Goal: Task Accomplishment & Management: Manage account settings

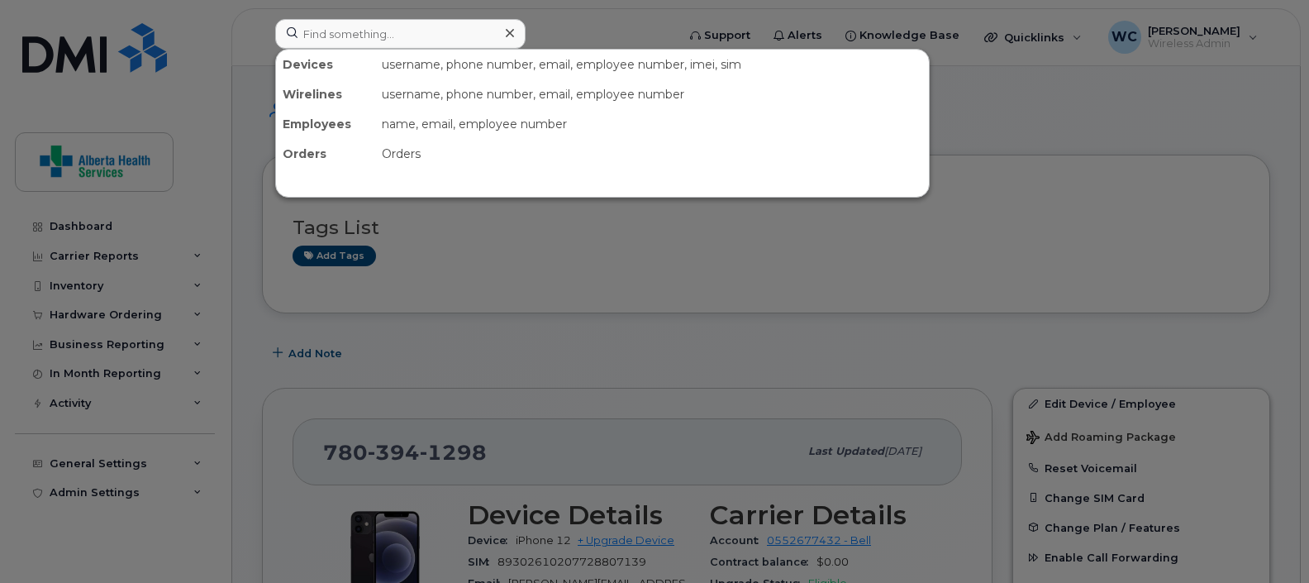
scroll to position [1033, 0]
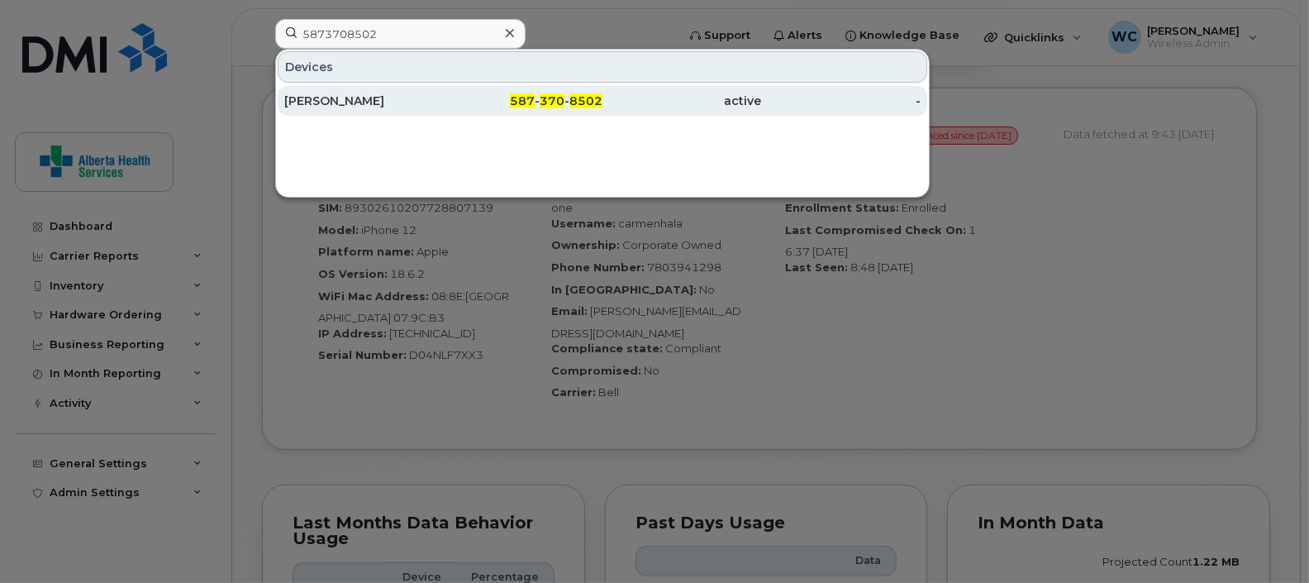
type input "5873708502"
click at [440, 104] on div "Jacquie Whiffen" at bounding box center [363, 101] width 159 height 17
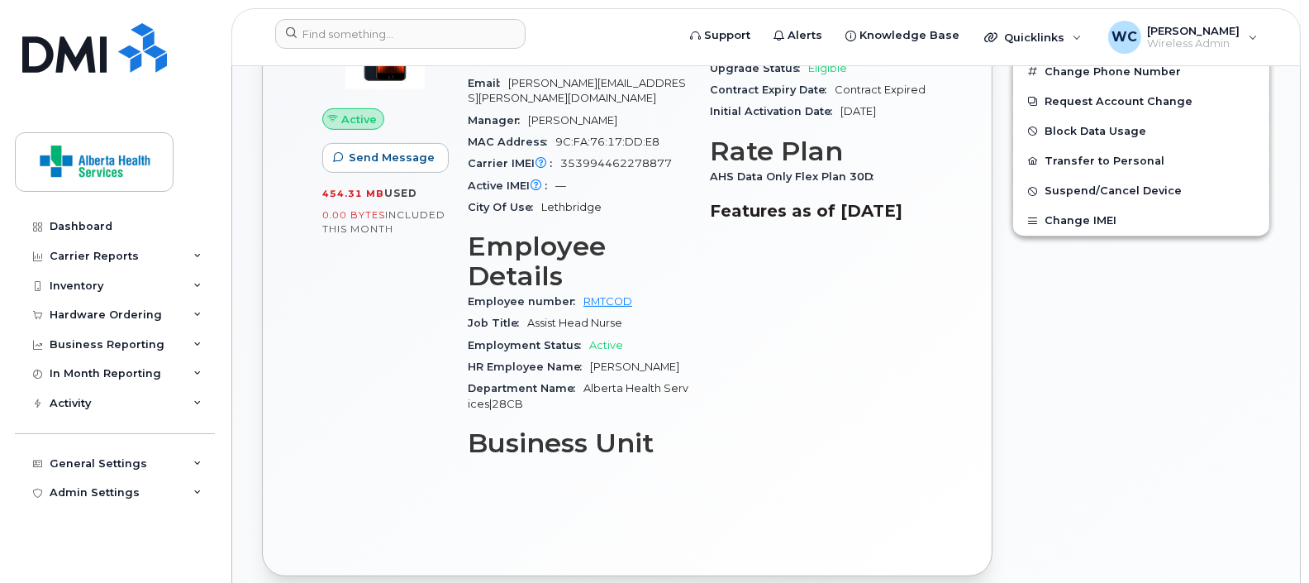
scroll to position [708, 0]
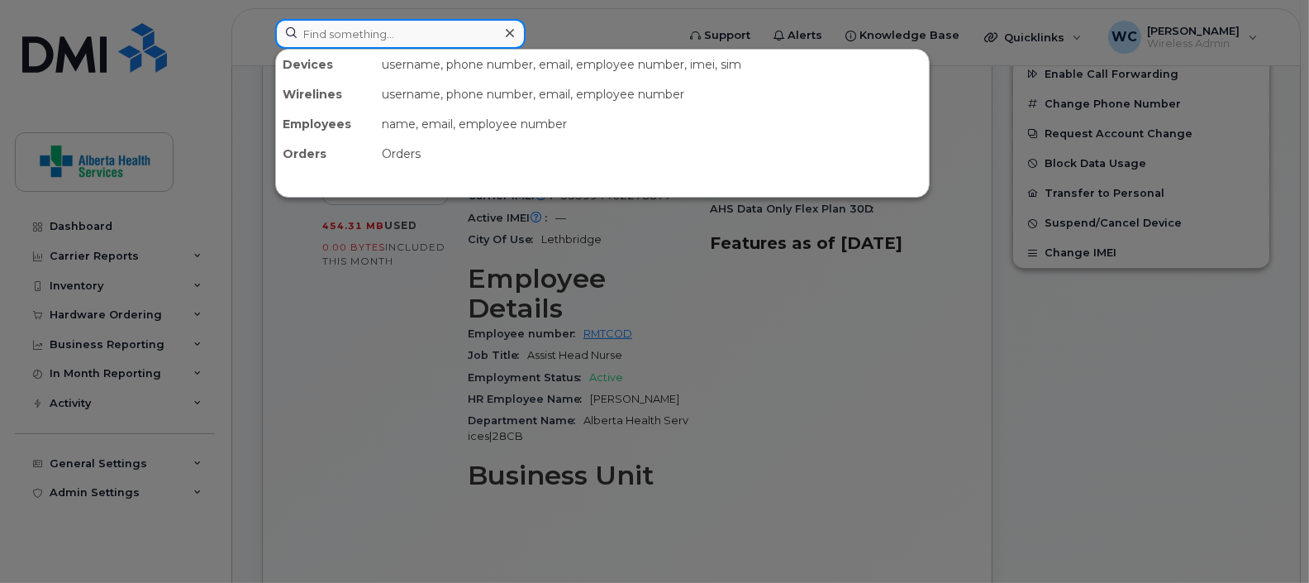
click at [384, 31] on input at bounding box center [400, 34] width 250 height 30
paste input "(780) 938-8461"
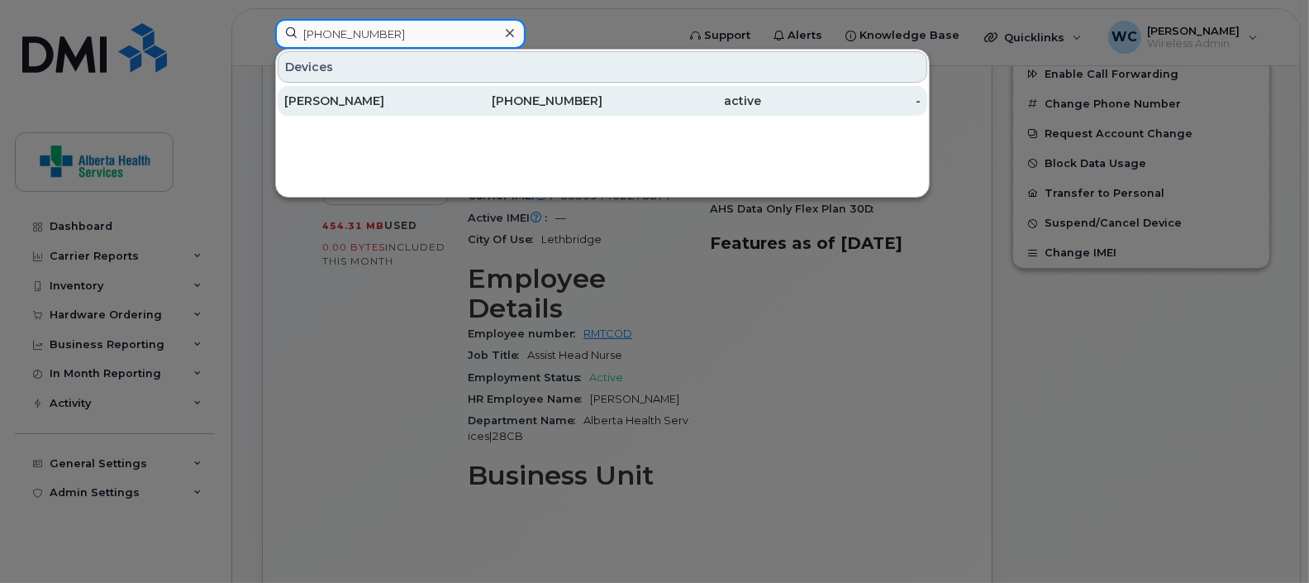
type input "(780) 938-8461"
click at [455, 103] on div "780-938-8461" at bounding box center [523, 101] width 159 height 17
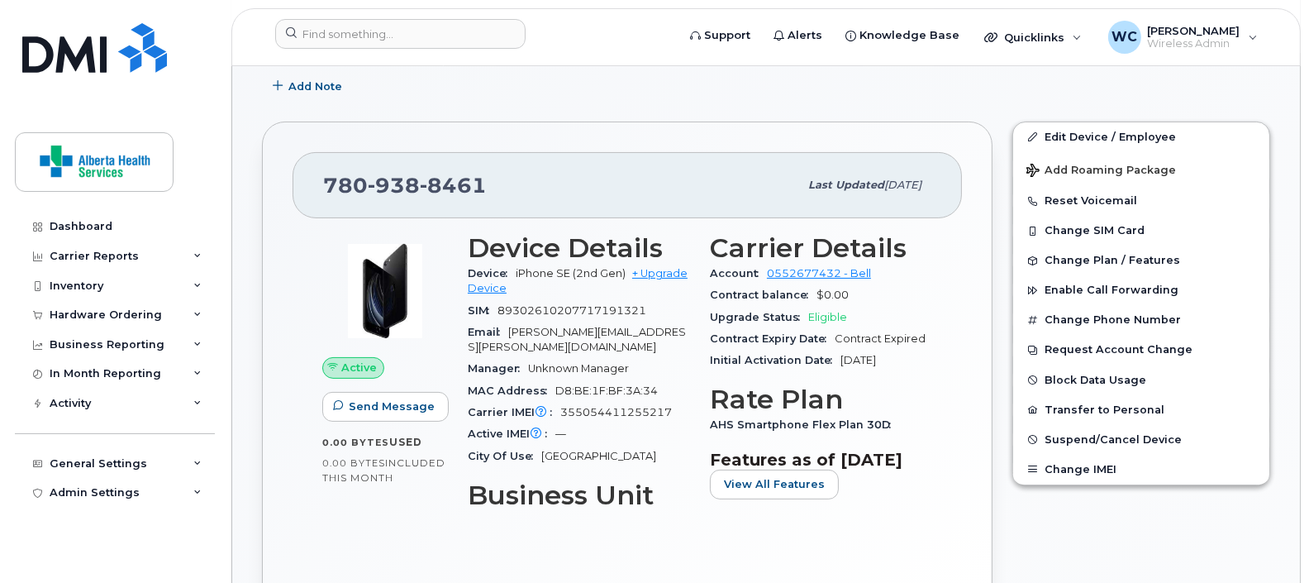
scroll to position [412, 0]
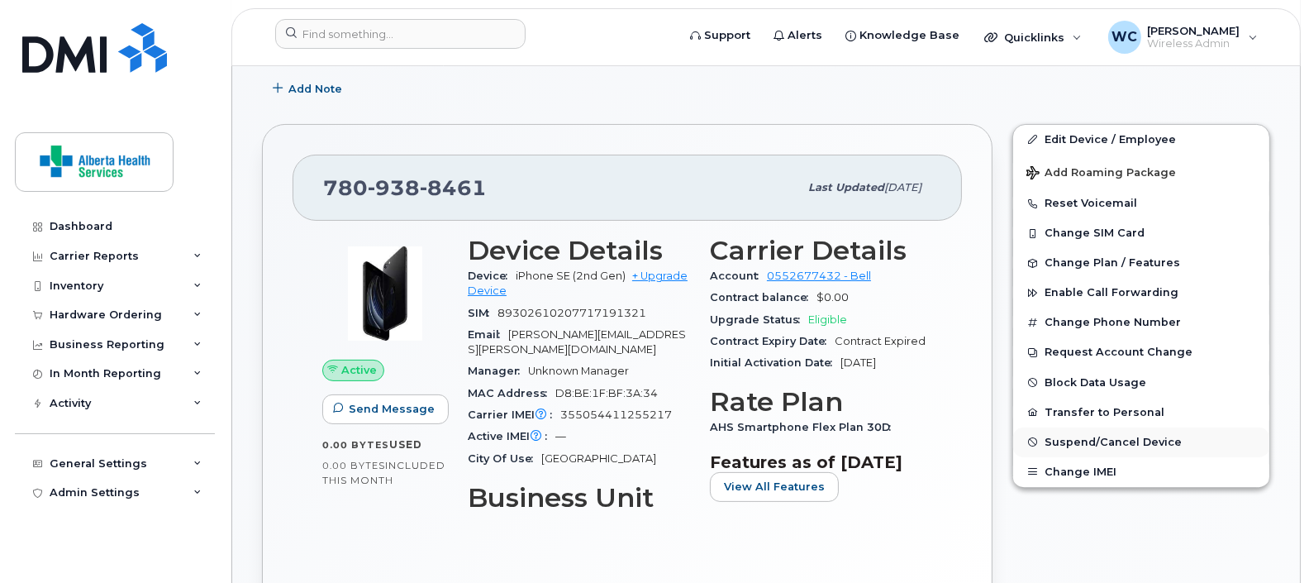
click at [1143, 440] on span "Suspend/Cancel Device" at bounding box center [1112, 441] width 137 height 12
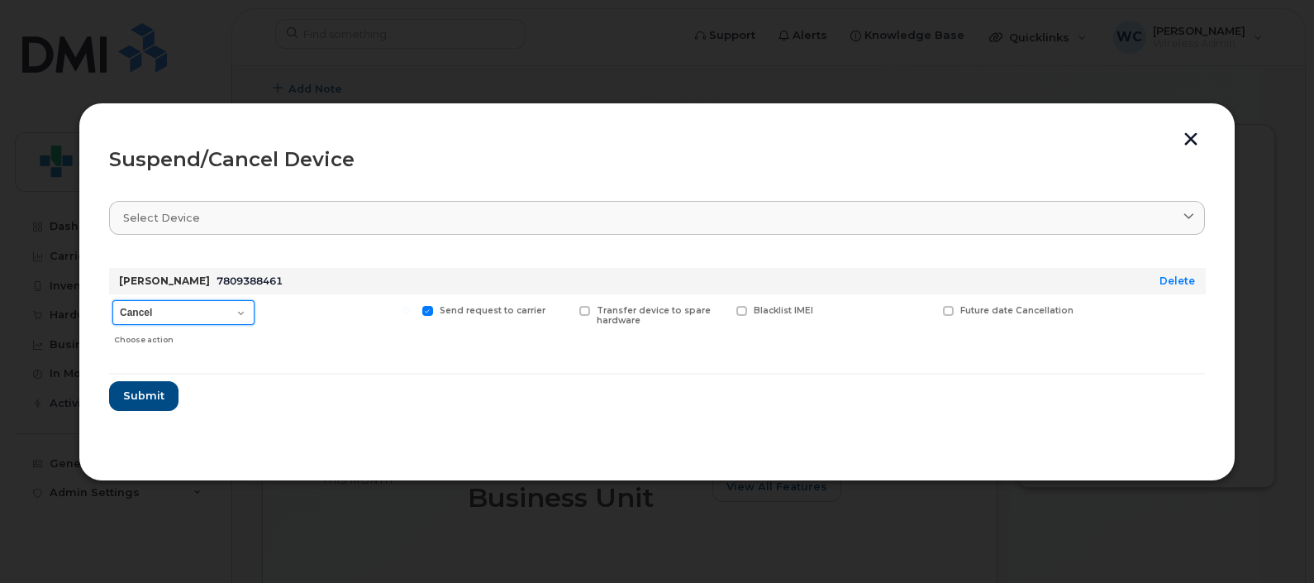
click at [202, 312] on select "Cancel Suspend - Extend Suspension Suspend - Reduced Rate Suspend - Full Rate S…" at bounding box center [183, 312] width 142 height 25
select select "[object Object]"
click at [112, 300] on select "Cancel Suspend - Extend Suspension Suspend - Reduced Rate Suspend - Full Rate S…" at bounding box center [183, 312] width 142 height 25
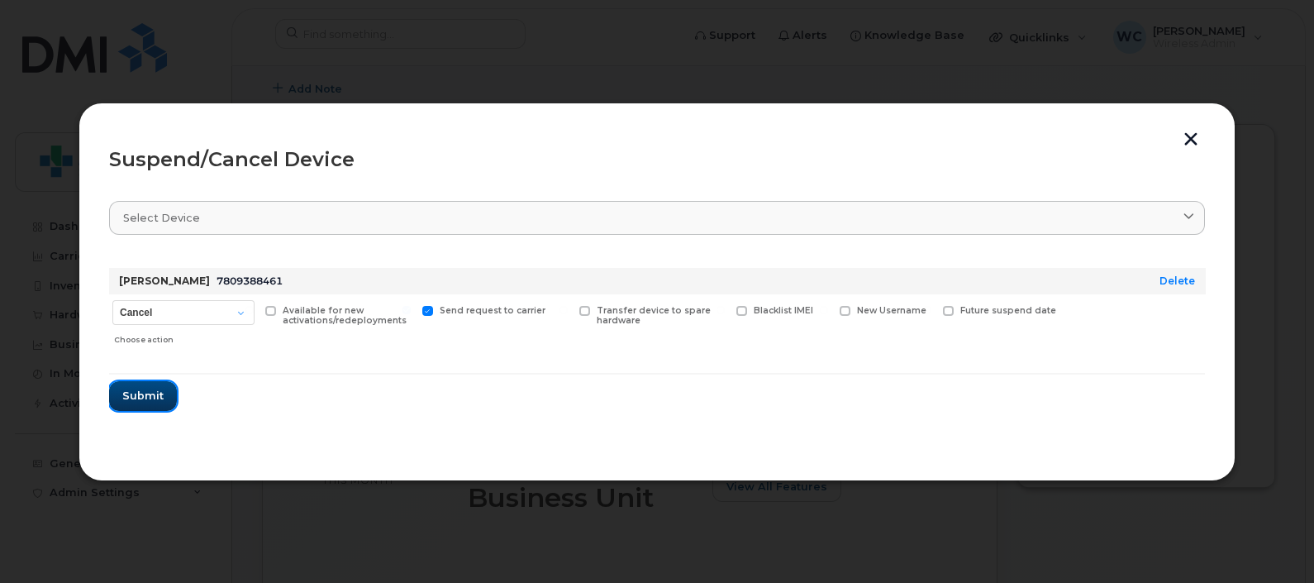
click at [157, 395] on span "Submit" at bounding box center [142, 396] width 41 height 16
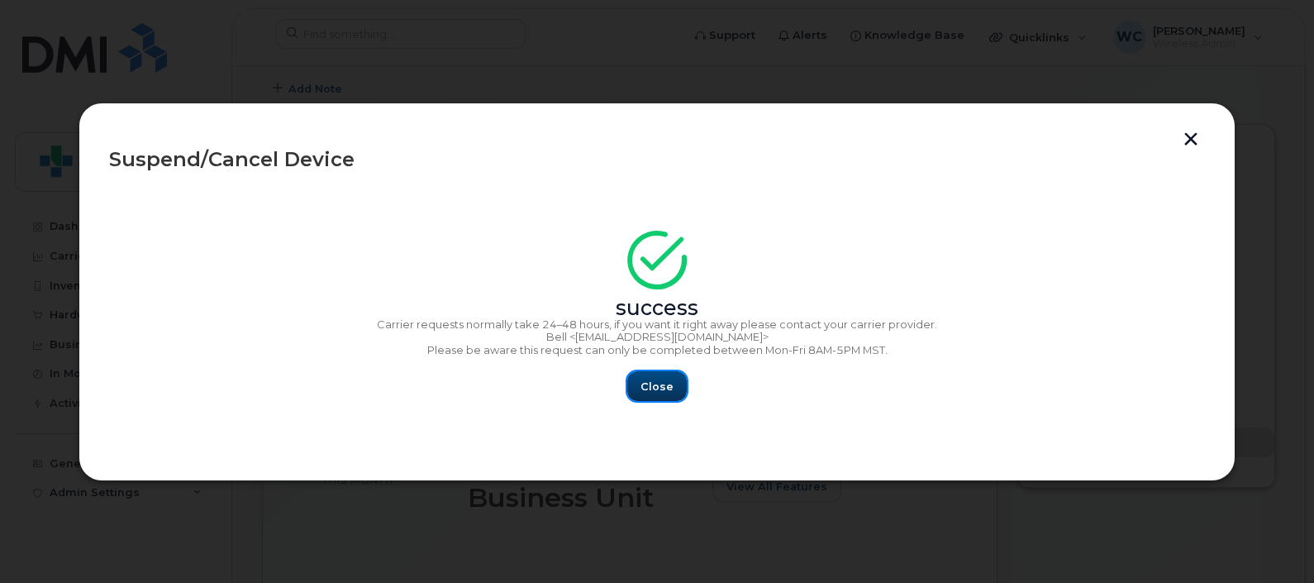
click at [652, 399] on button "Close" at bounding box center [656, 386] width 59 height 30
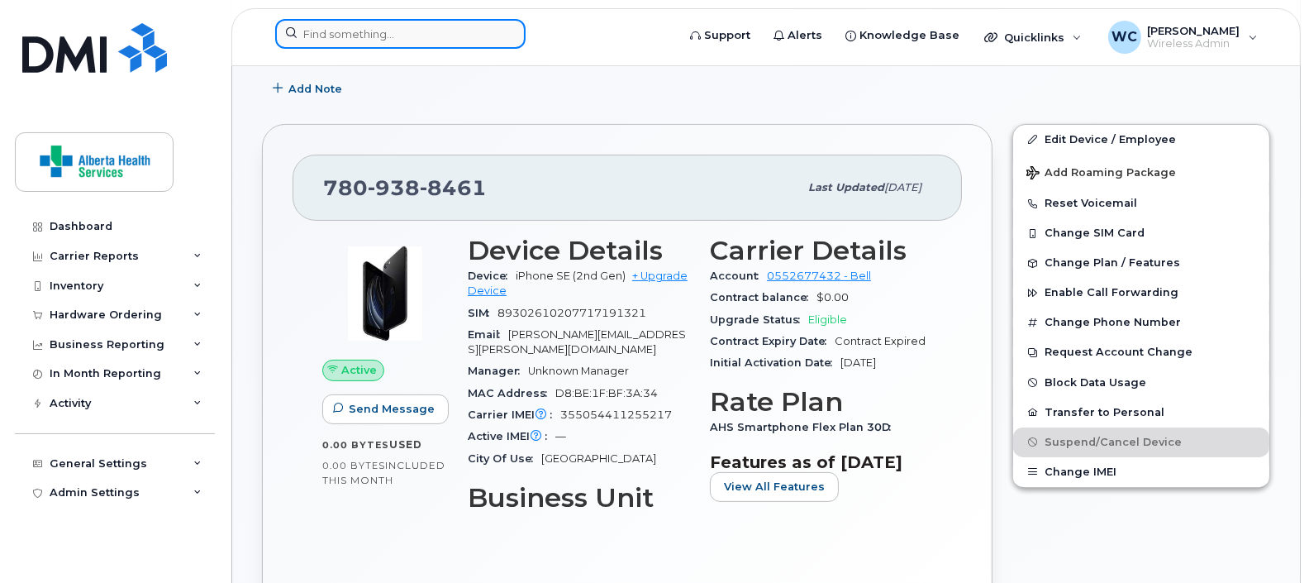
click at [430, 27] on input at bounding box center [400, 34] width 250 height 30
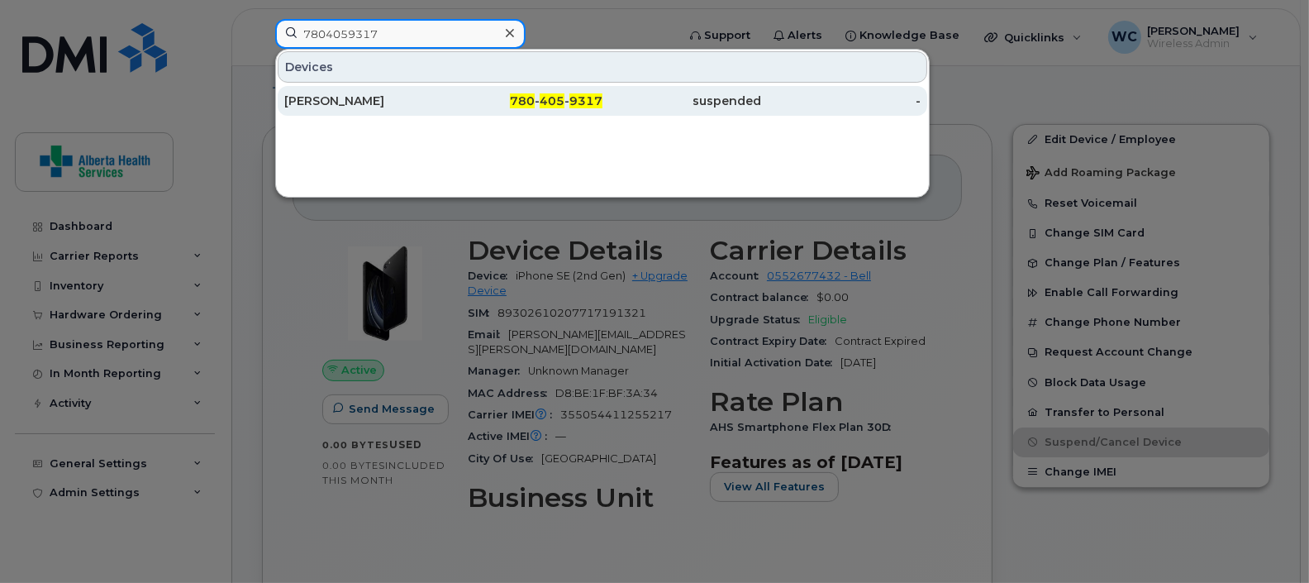
type input "7804059317"
click at [425, 100] on div "Richard Waughtal" at bounding box center [363, 101] width 159 height 17
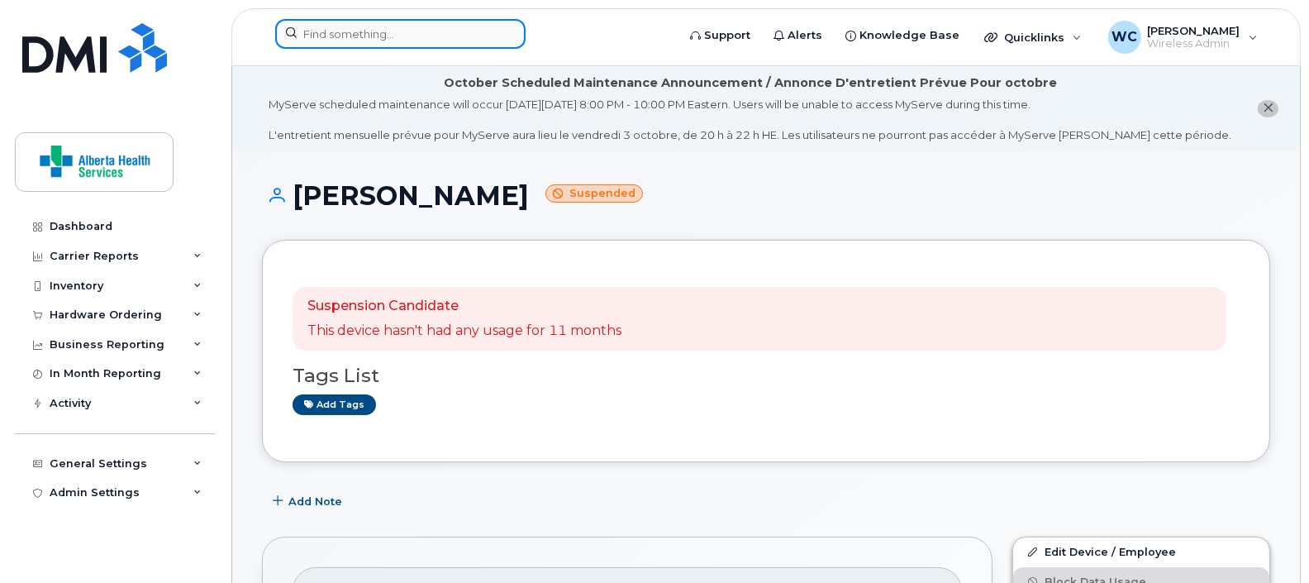
click at [432, 38] on input at bounding box center [400, 34] width 250 height 30
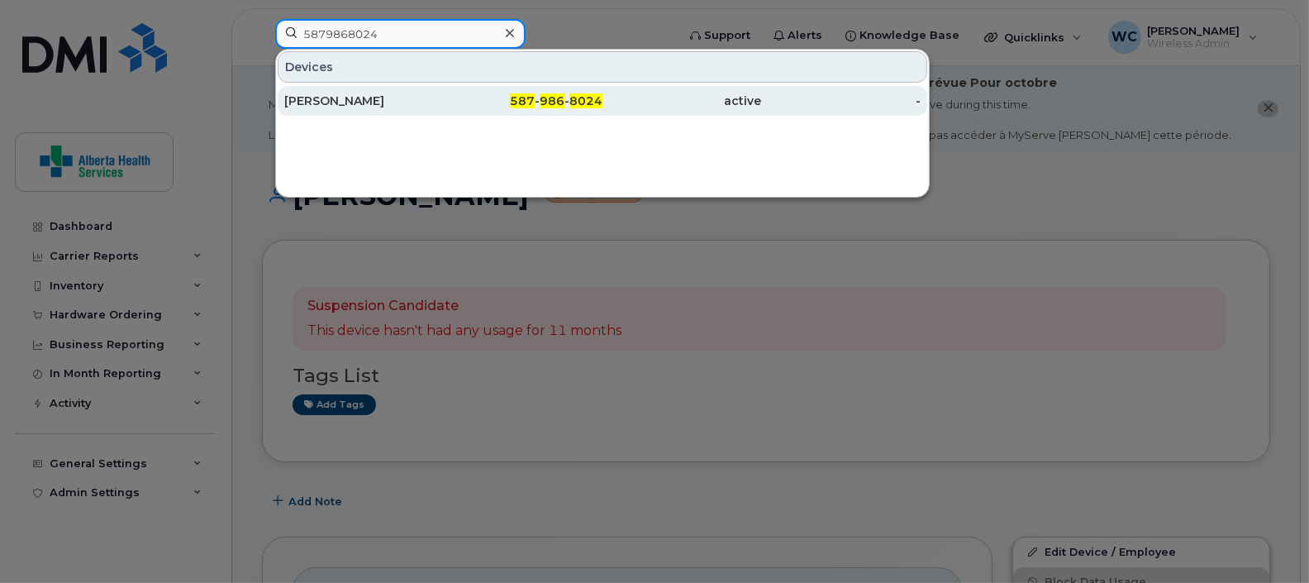
type input "5879868024"
click at [450, 95] on div "587 - 986 - 8024" at bounding box center [523, 101] width 159 height 17
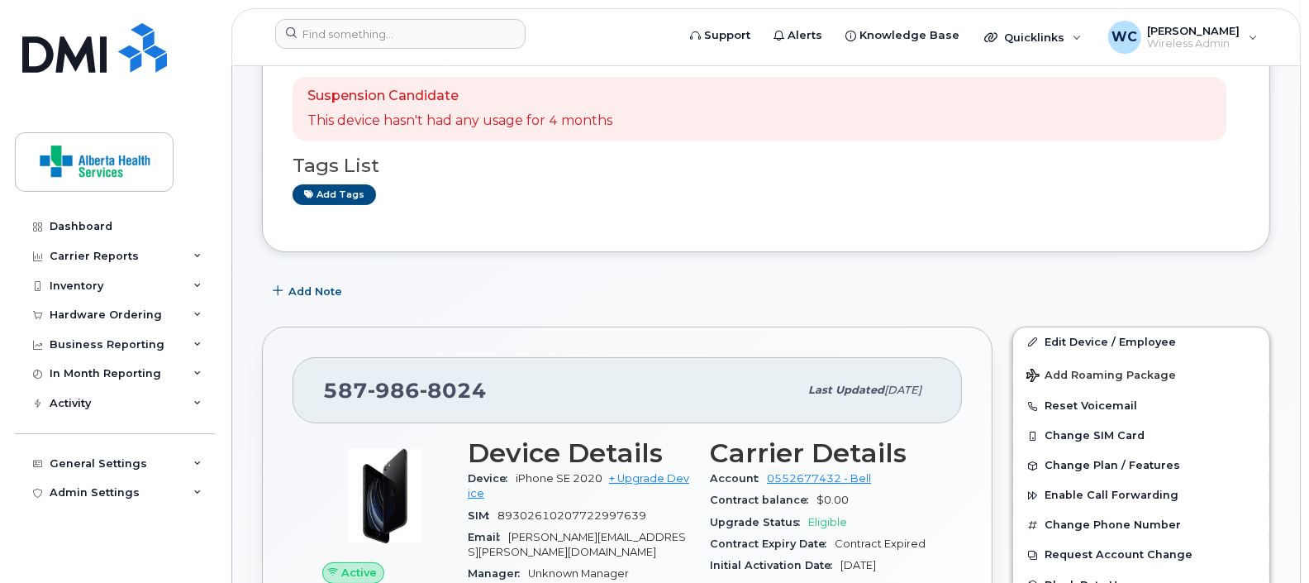
scroll to position [412, 0]
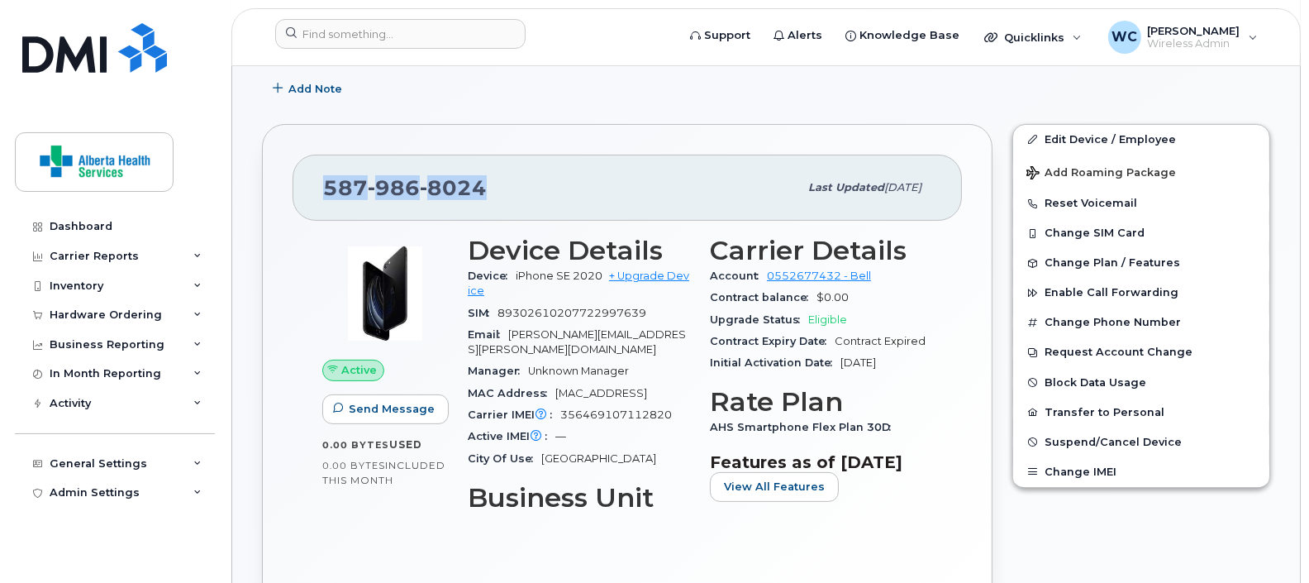
drag, startPoint x: 485, startPoint y: 192, endPoint x: 312, endPoint y: 179, distance: 173.1
click at [312, 179] on div "587 986 8024 Last updated Feb 28, 2025" at bounding box center [627, 188] width 669 height 66
copy span "587 986 8024"
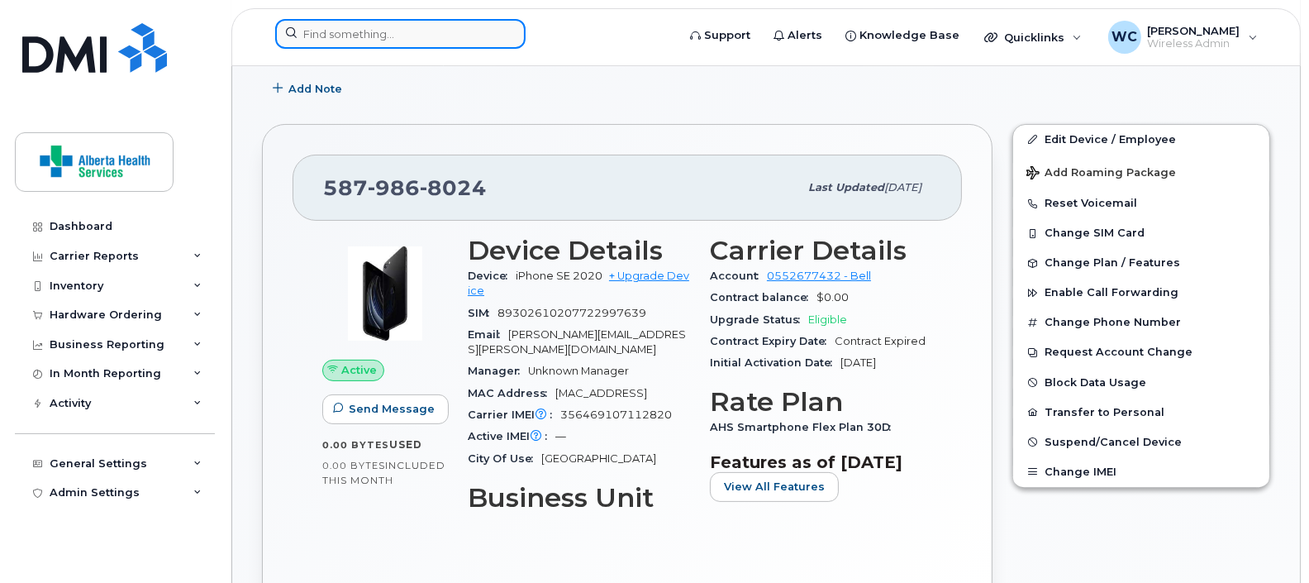
click at [448, 37] on input at bounding box center [400, 34] width 250 height 30
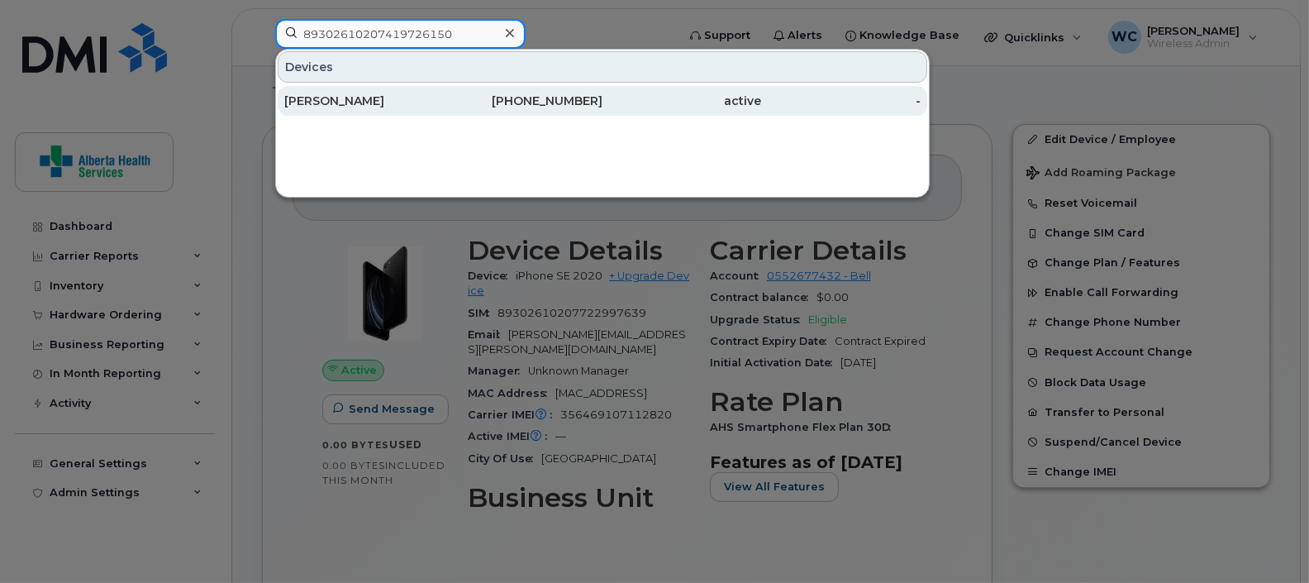
type input "89302610207419726150"
click at [392, 102] on div "[PERSON_NAME]" at bounding box center [363, 101] width 159 height 17
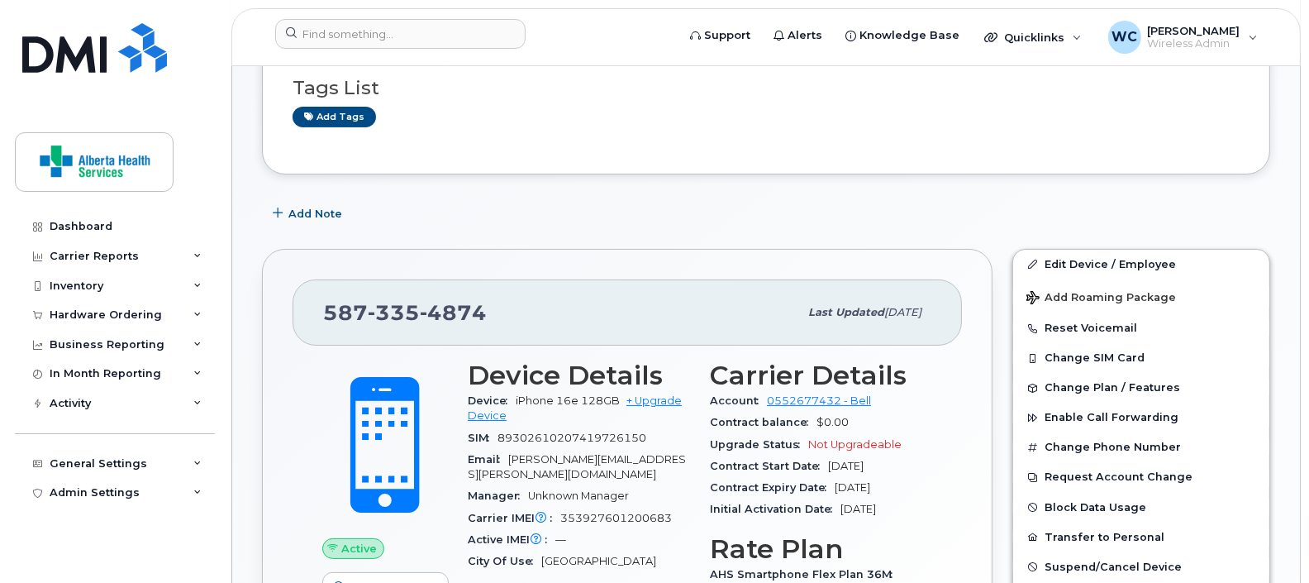
scroll to position [412, 0]
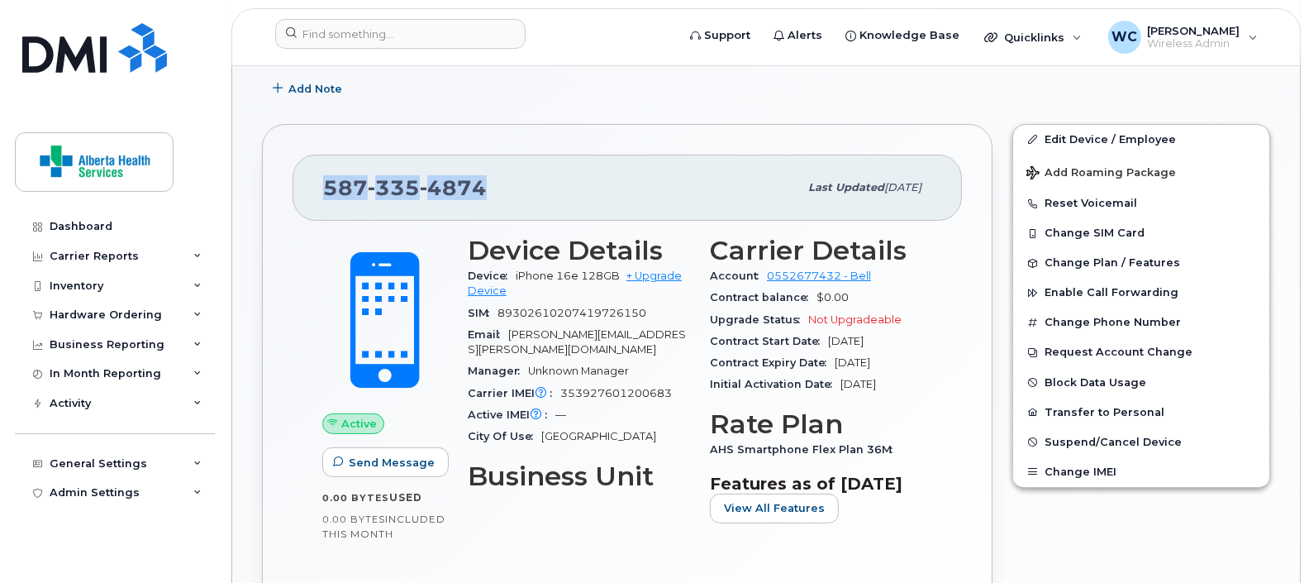
drag, startPoint x: 479, startPoint y: 186, endPoint x: 325, endPoint y: 176, distance: 154.8
click at [325, 176] on span "[PHONE_NUMBER]" at bounding box center [405, 187] width 164 height 25
copy span "[PHONE_NUMBER]"
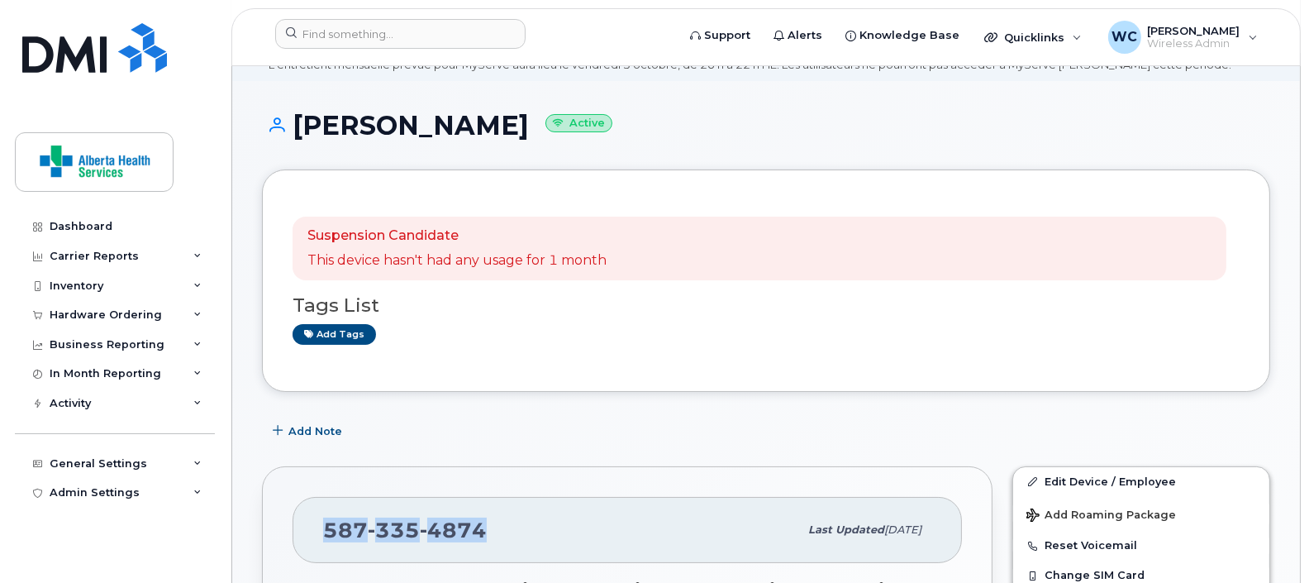
scroll to position [0, 0]
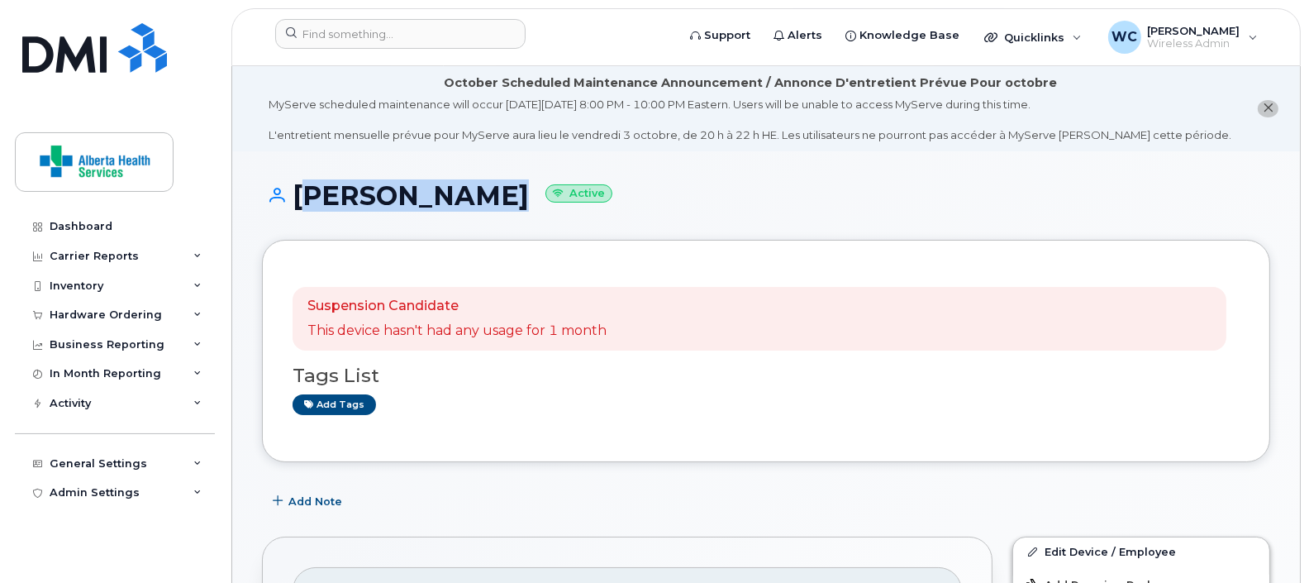
drag, startPoint x: 463, startPoint y: 193, endPoint x: 292, endPoint y: 216, distance: 172.6
click at [292, 216] on div "[PERSON_NAME] Active" at bounding box center [766, 210] width 1008 height 59
copy h1 "[PERSON_NAME]"
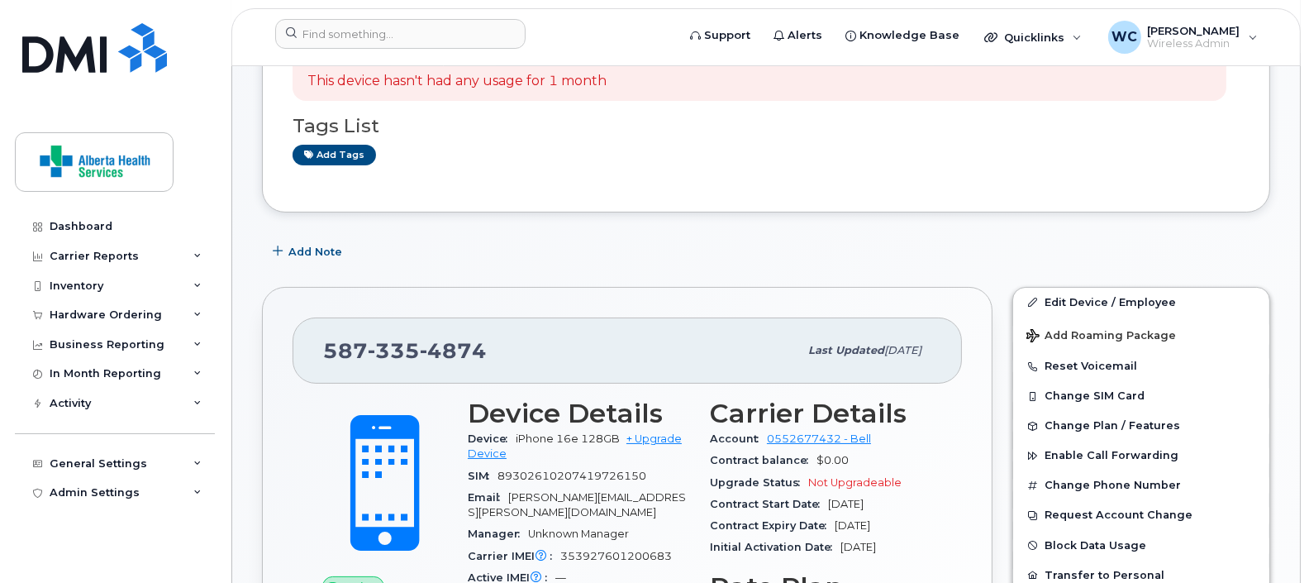
scroll to position [412, 0]
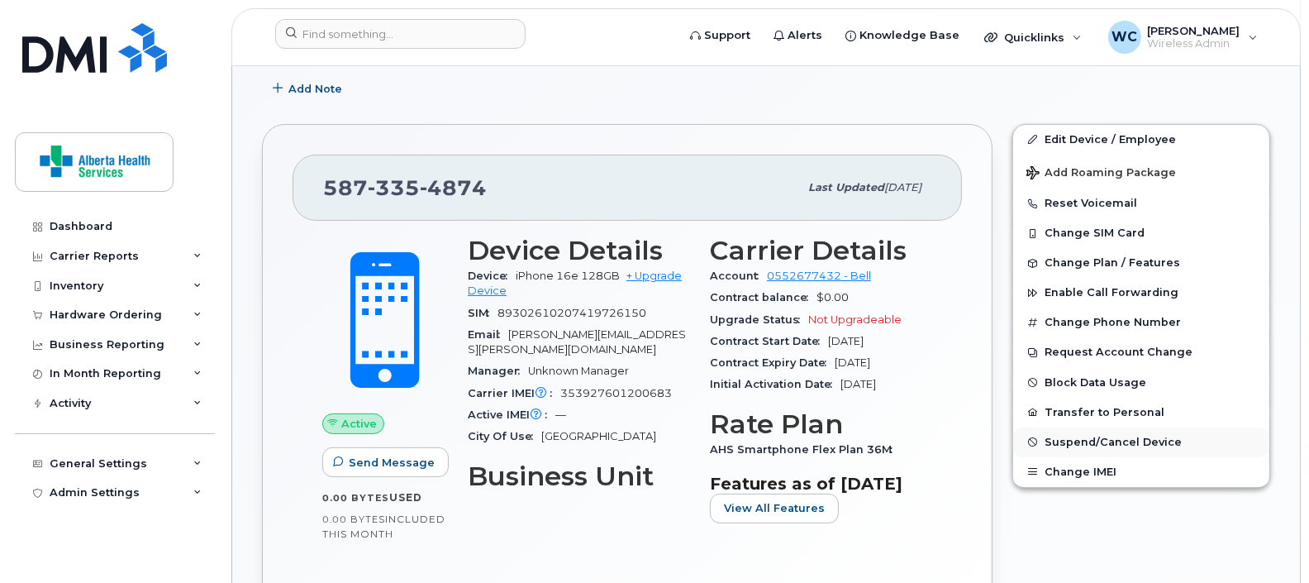
click at [1111, 442] on span "Suspend/Cancel Device" at bounding box center [1112, 441] width 137 height 12
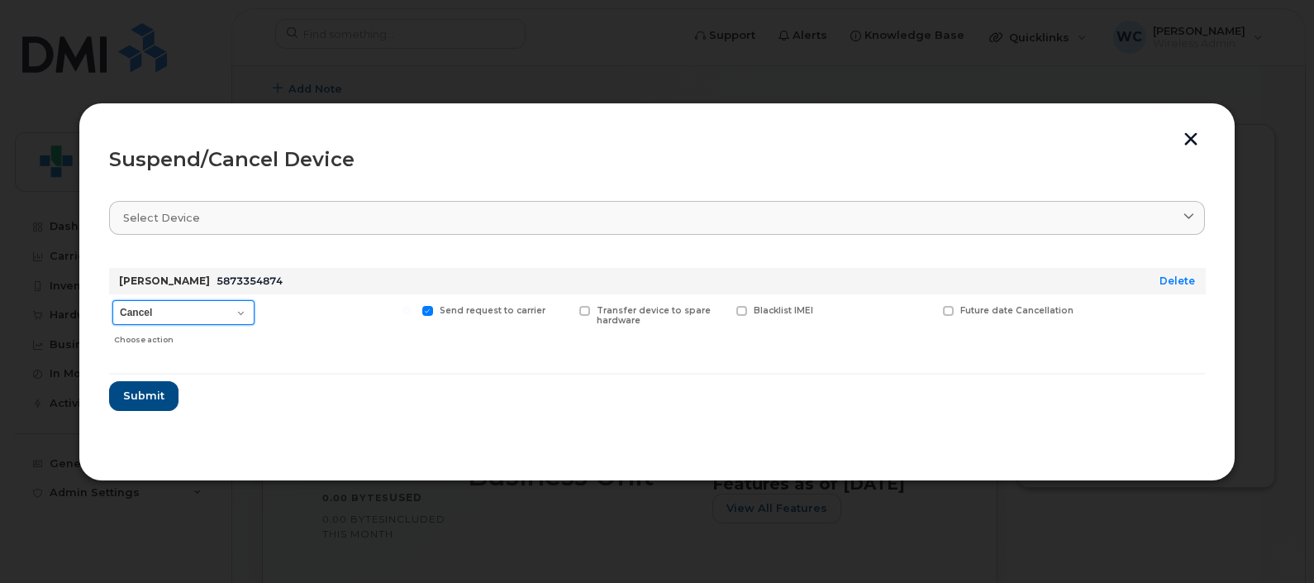
click at [190, 318] on select "Cancel Suspend - Extend Suspension Suspend - Reduced Rate Suspend - Full Rate S…" at bounding box center [183, 312] width 142 height 25
select select "[object Object]"
click at [112, 300] on select "Cancel Suspend - Extend Suspension Suspend - Reduced Rate Suspend - Full Rate S…" at bounding box center [183, 312] width 142 height 25
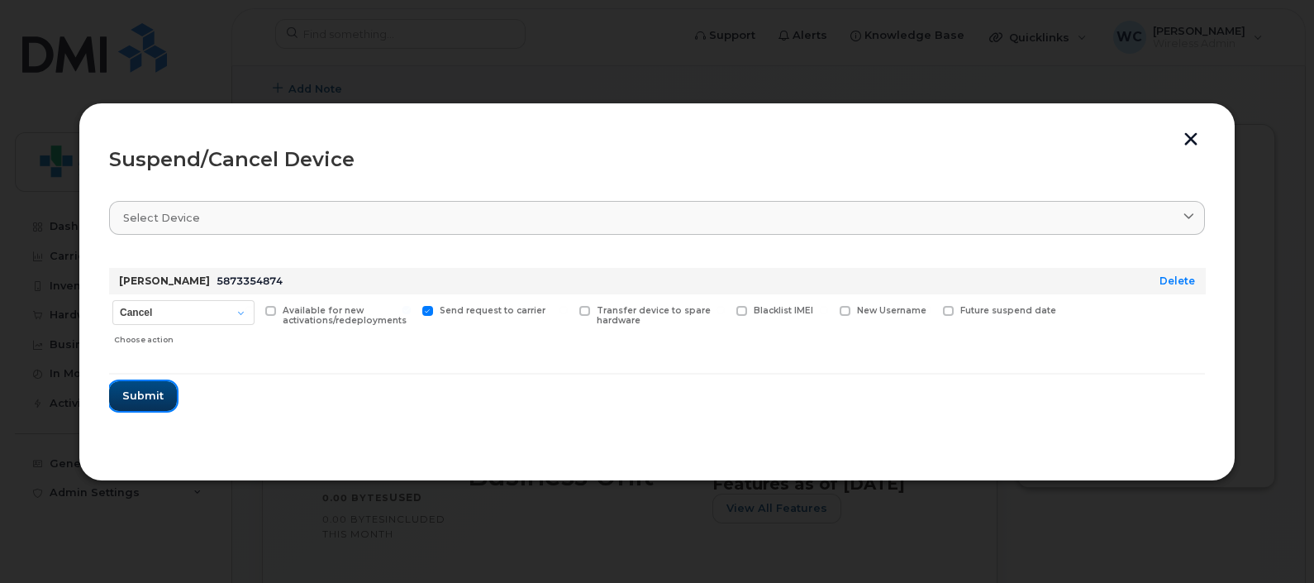
click at [160, 394] on span "Submit" at bounding box center [142, 396] width 41 height 16
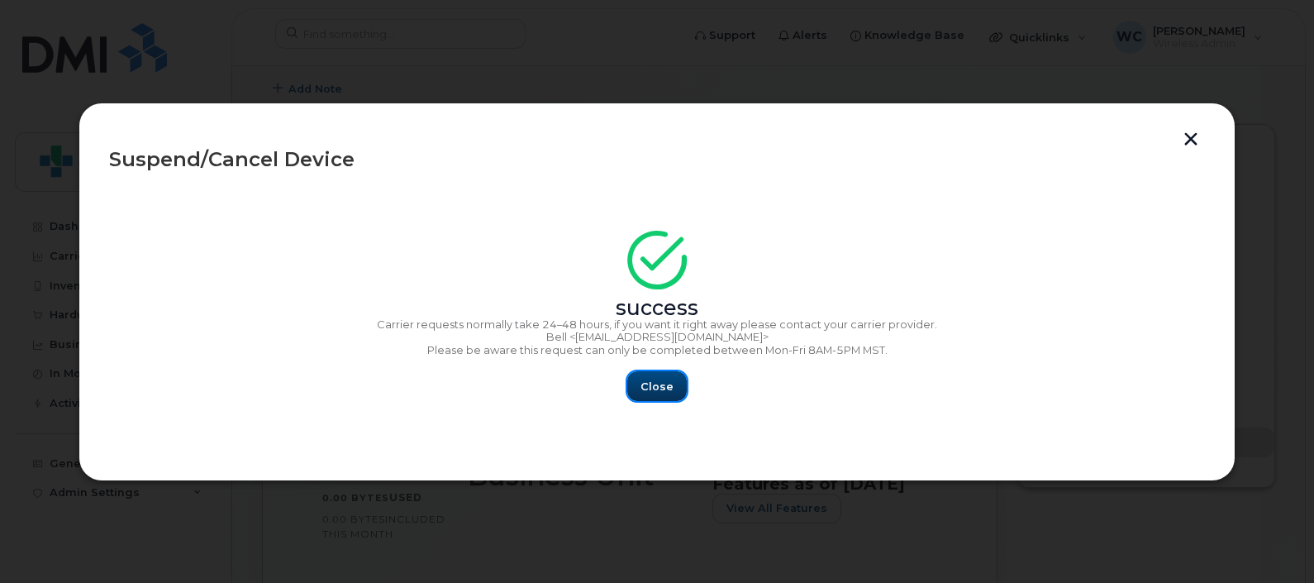
click at [649, 380] on span "Close" at bounding box center [656, 386] width 33 height 16
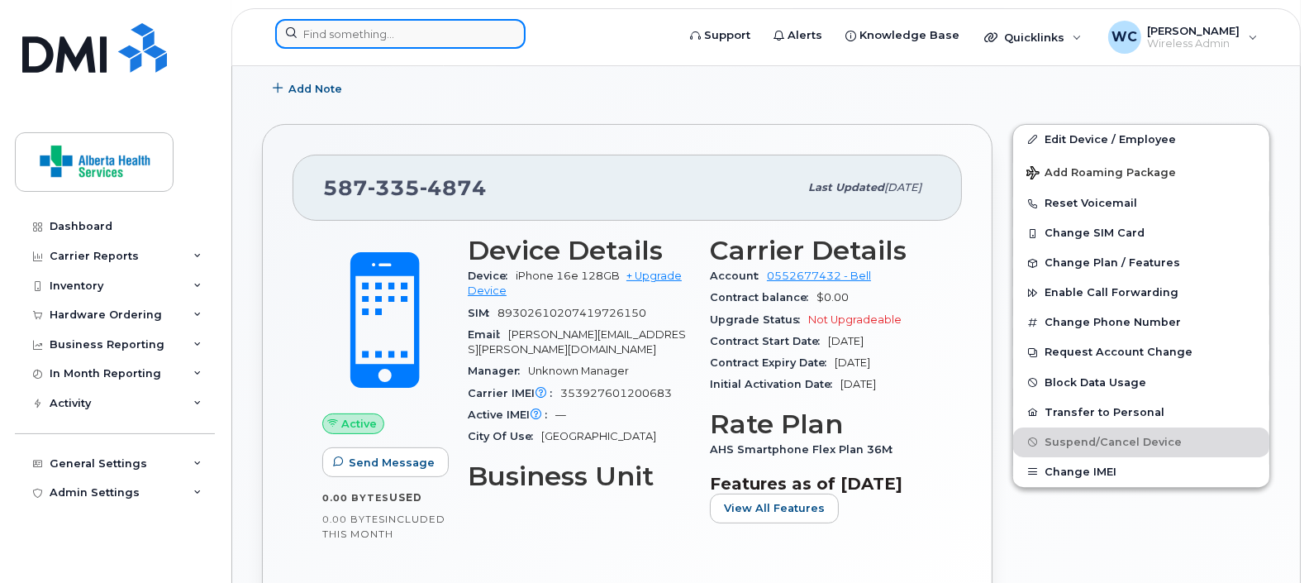
click at [434, 29] on input at bounding box center [400, 34] width 250 height 30
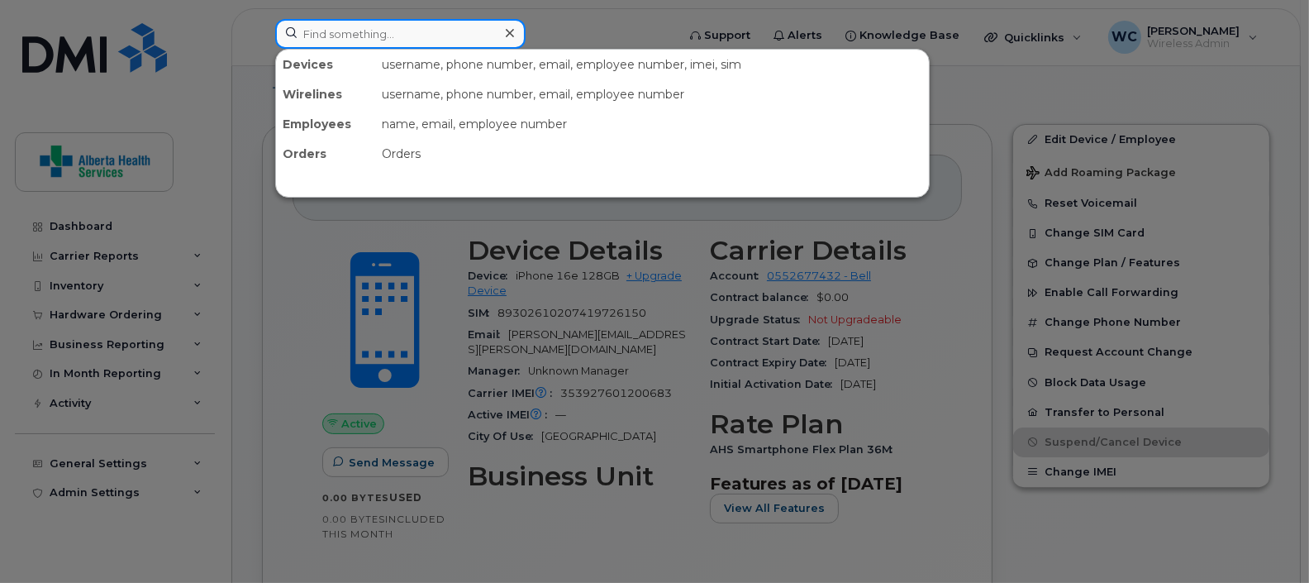
paste input "587-370-8502"
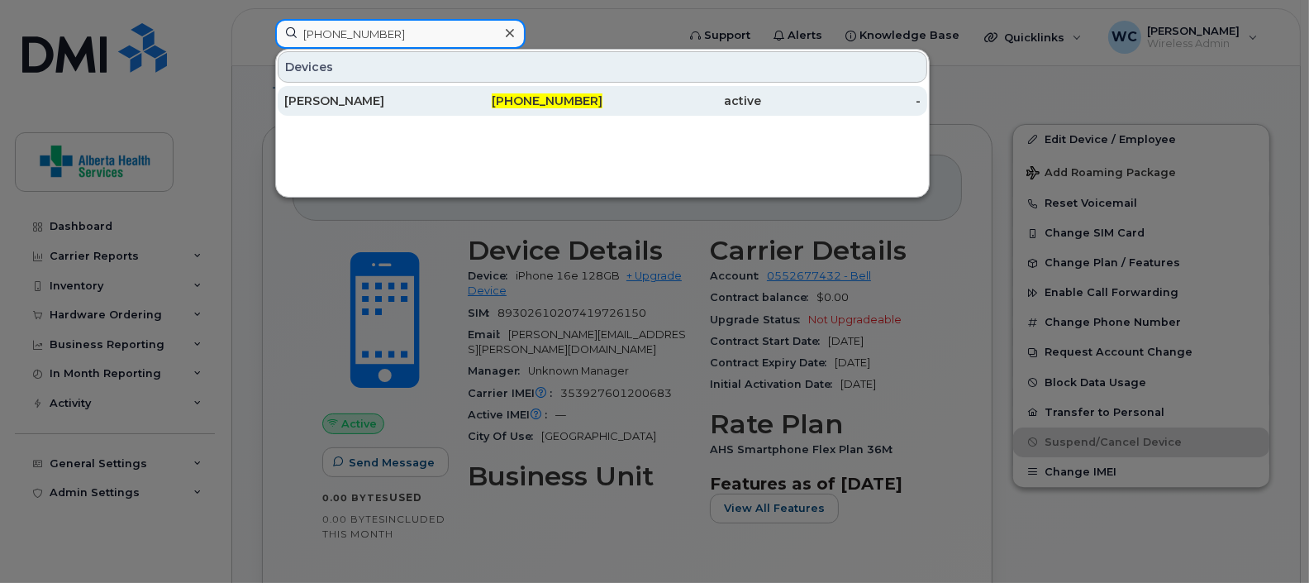
type input "587-370-8502"
click at [494, 105] on div "587-370-8502" at bounding box center [523, 101] width 159 height 17
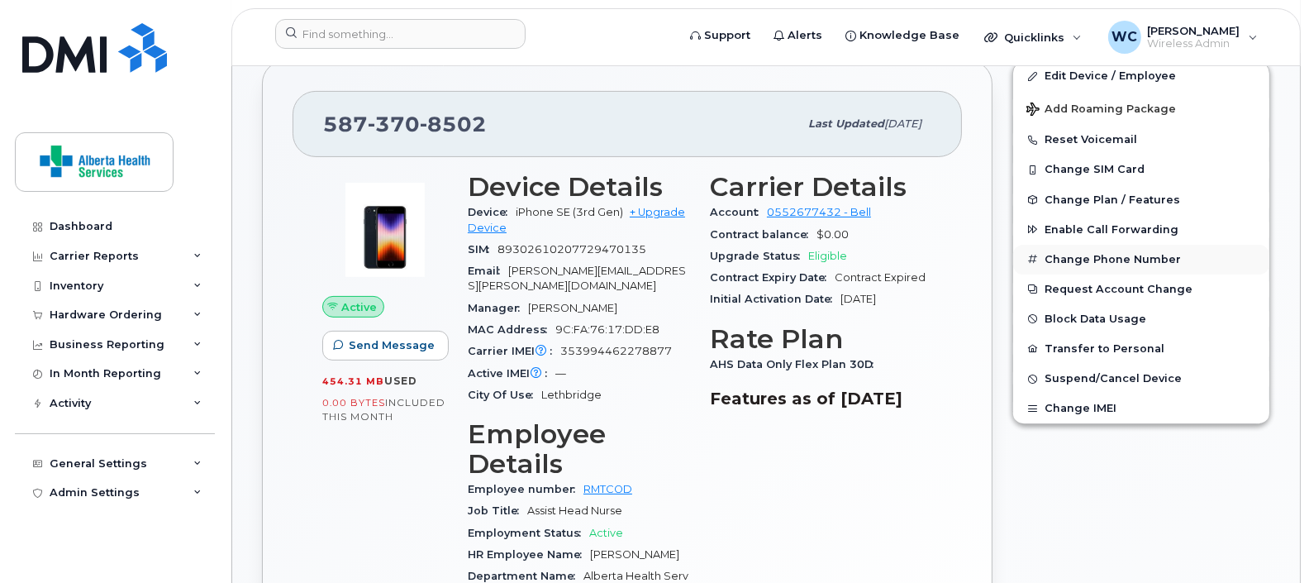
scroll to position [521, 0]
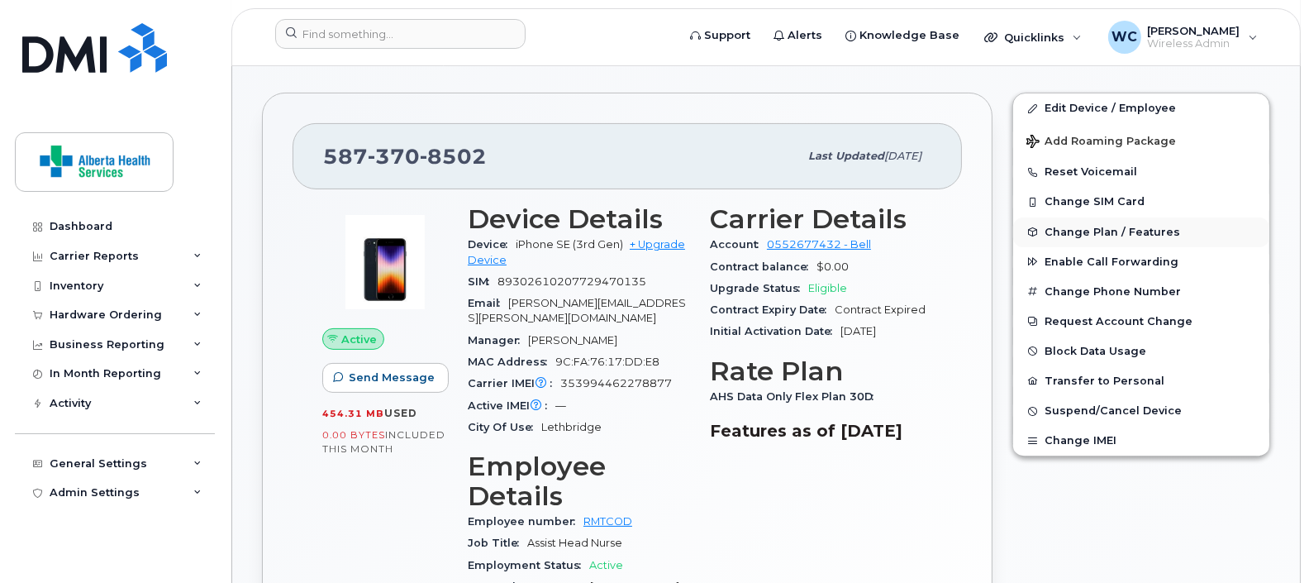
click at [1135, 230] on span "Change Plan / Features" at bounding box center [1112, 232] width 136 height 12
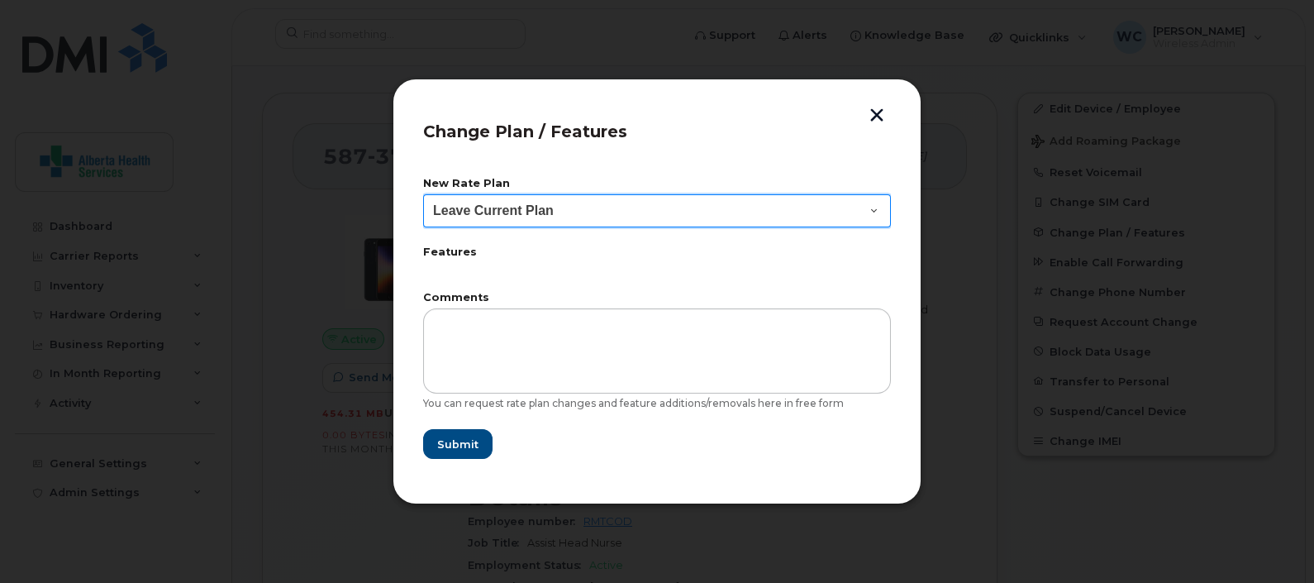
click at [740, 204] on select "Leave Current Plan AHS Smartphone Flex Plan AHS Smartphone Flex Plan 24M AHS Sm…" at bounding box center [657, 210] width 468 height 33
select select "6245143"
click at [423, 194] on select "Leave Current Plan AHS Smartphone Flex Plan AHS Smartphone Flex Plan 24M AHS Sm…" at bounding box center [657, 210] width 468 height 33
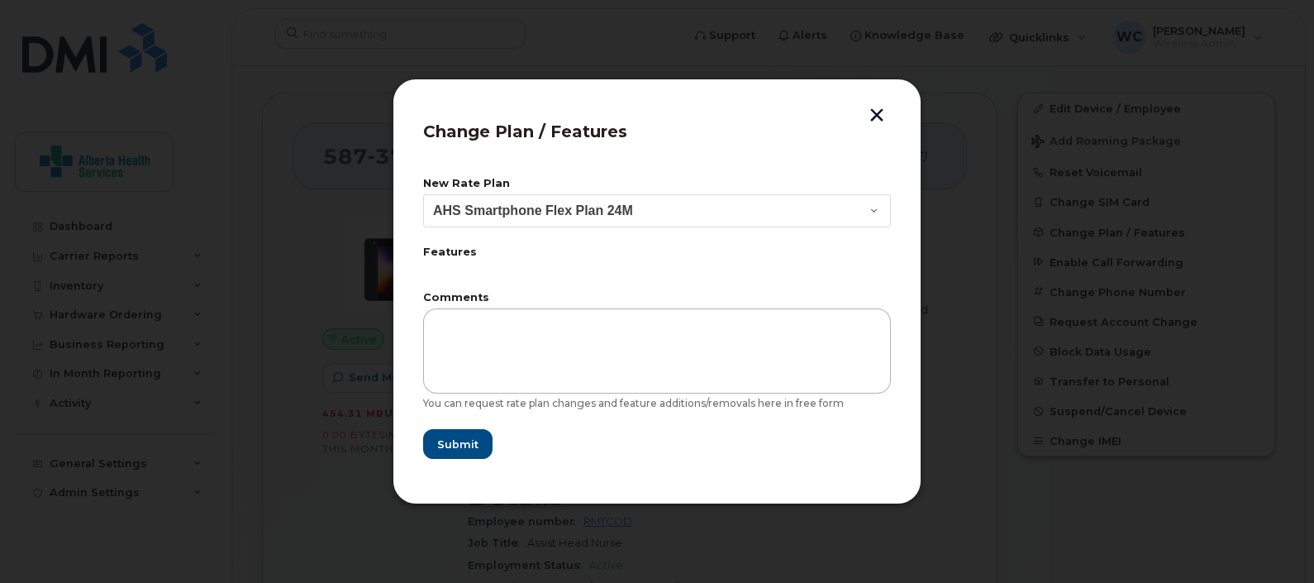
drag, startPoint x: 536, startPoint y: 281, endPoint x: 550, endPoint y: 326, distance: 47.6
click at [537, 283] on form "New Rate Plan Leave Current Plan AHS Smartphone Flex Plan AHS Smartphone Flex P…" at bounding box center [657, 318] width 468 height 281
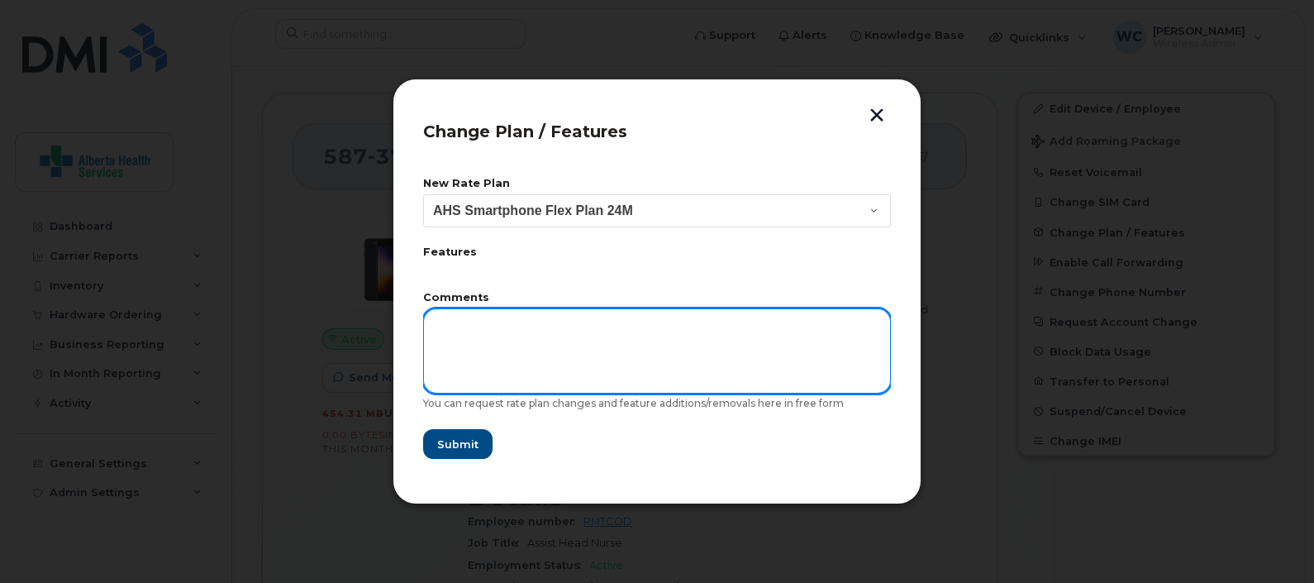
click at [555, 336] on textarea at bounding box center [657, 350] width 468 height 84
type textarea "Please change this ASAP"
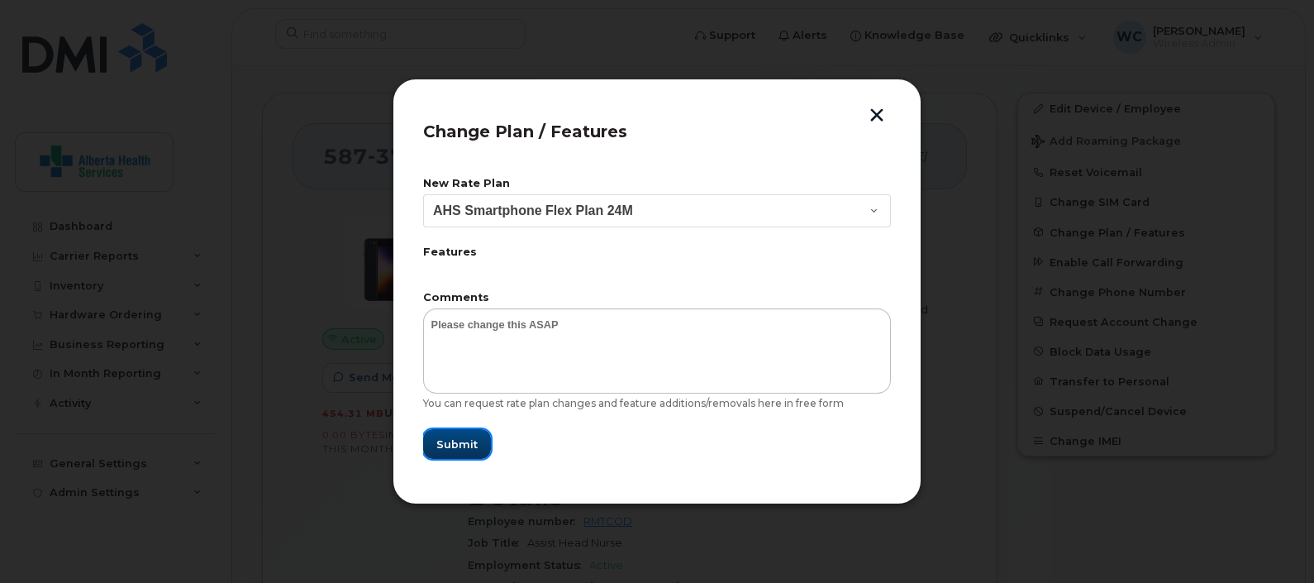
click at [462, 440] on span "Submit" at bounding box center [456, 444] width 41 height 16
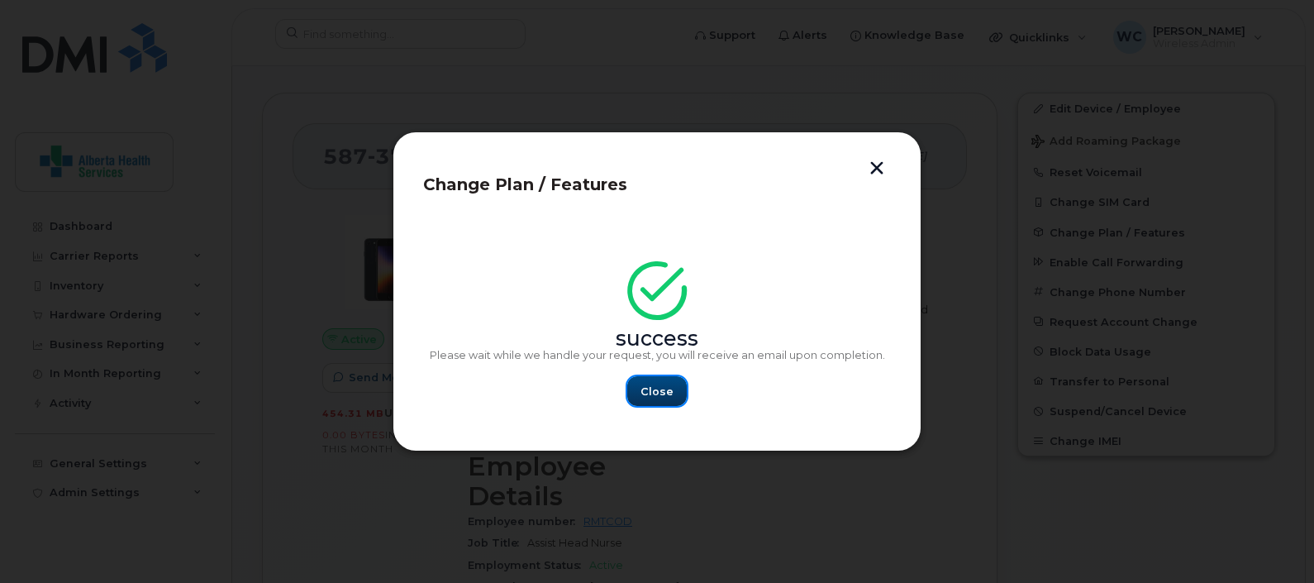
click at [649, 392] on span "Close" at bounding box center [656, 391] width 33 height 16
